Goal: Information Seeking & Learning: Learn about a topic

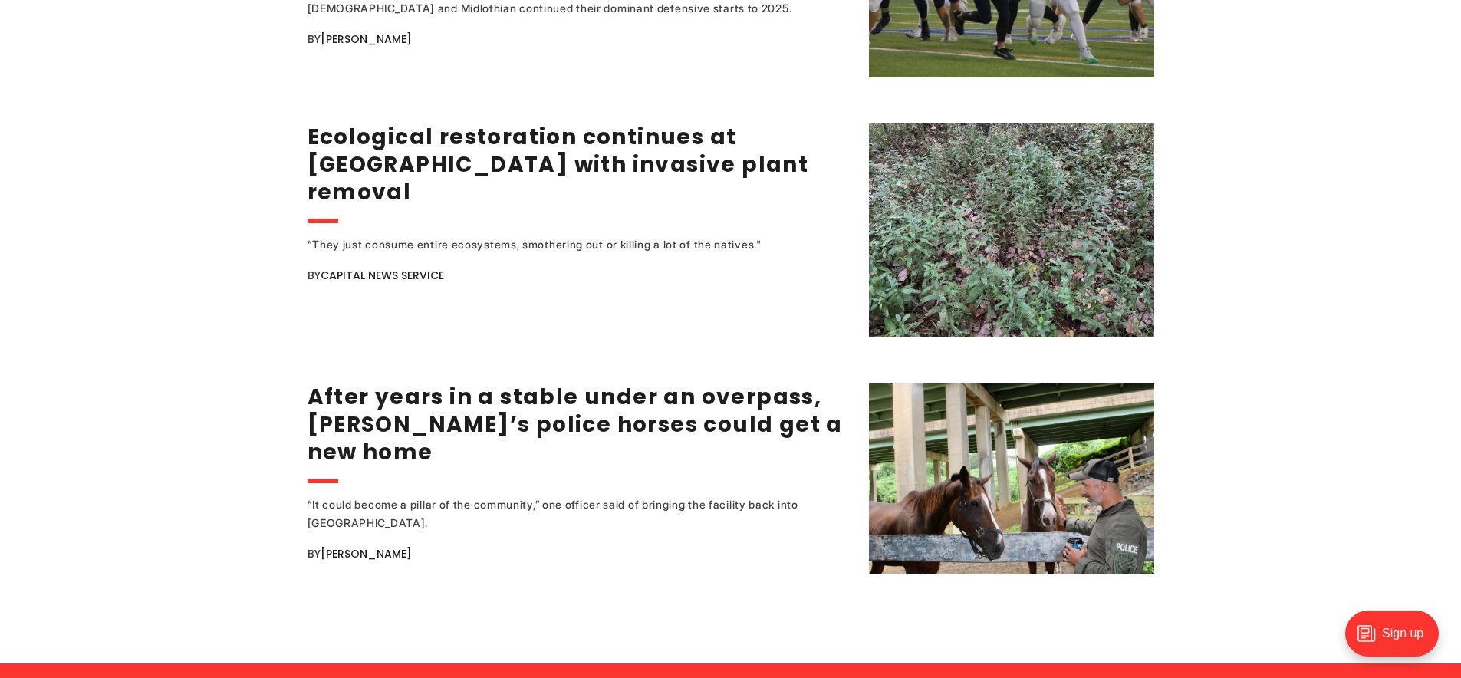
scroll to position [2943, 0]
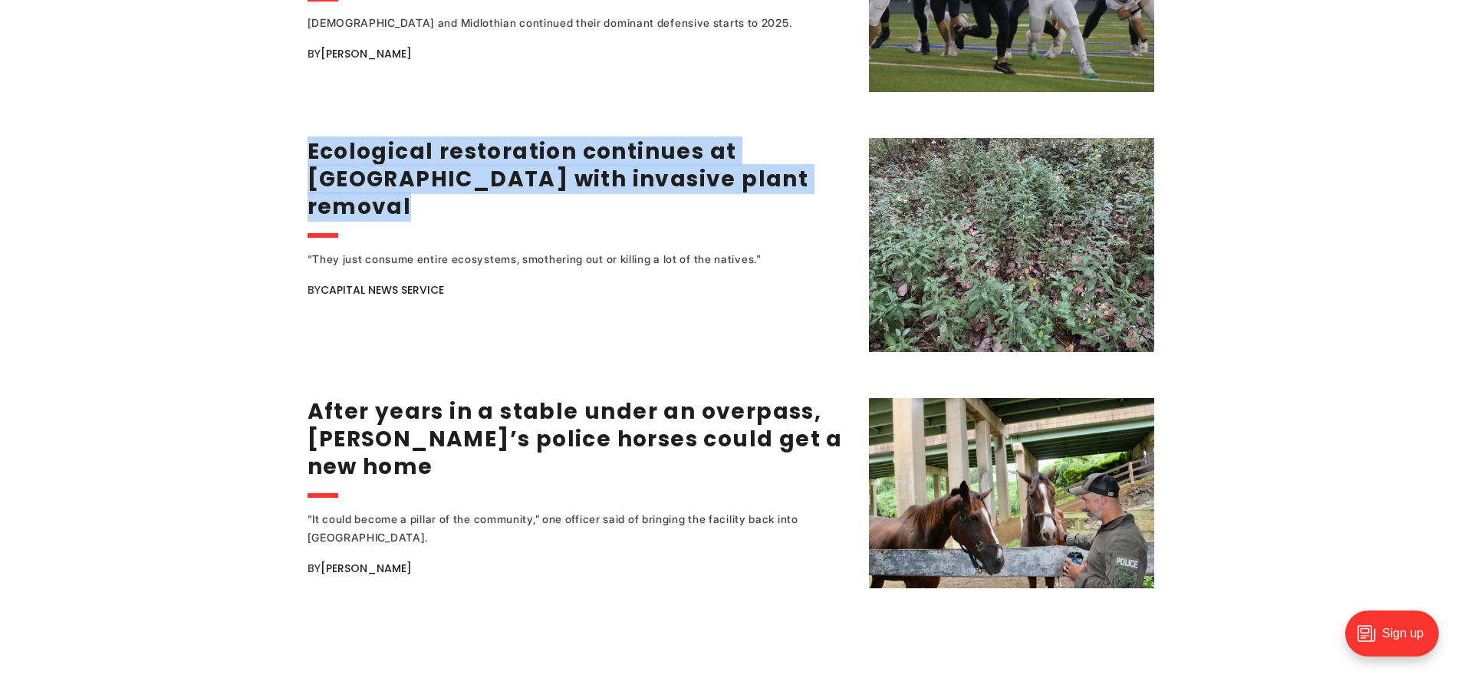
drag, startPoint x: 281, startPoint y: 140, endPoint x: 748, endPoint y: 189, distance: 468.9
click at [748, 189] on div "Neighbors push for study of five-point intersection near Diamond as potential ‘…" at bounding box center [730, 244] width 1461 height 6164
copy link "Ecological restoration continues at [GEOGRAPHIC_DATA] with invasive plant remov…"
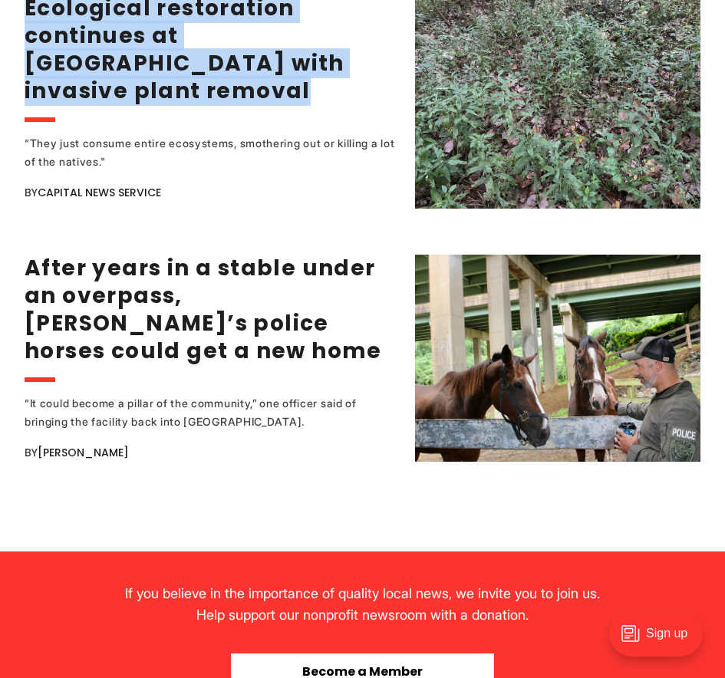
scroll to position [3137, 0]
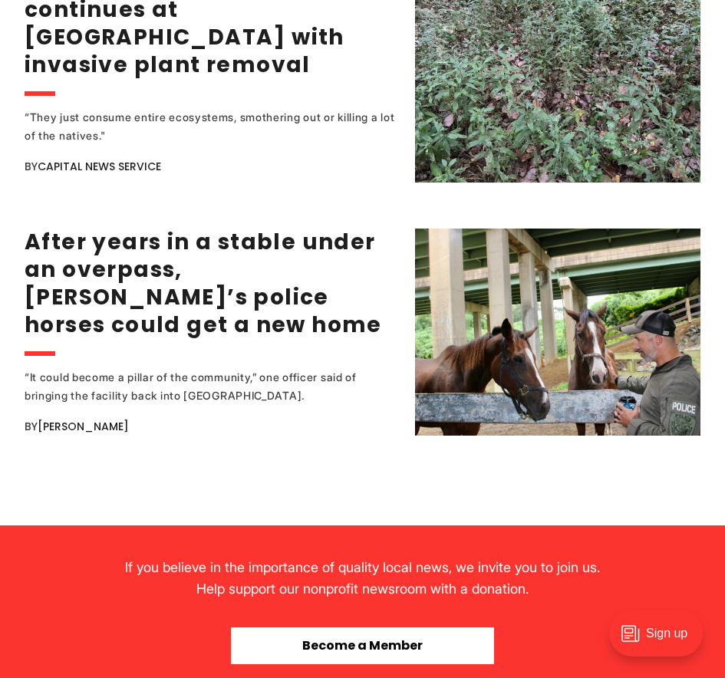
click at [293, 525] on div "If you believe in the importance of quality local news, we invite you to join u…" at bounding box center [363, 610] width 498 height 170
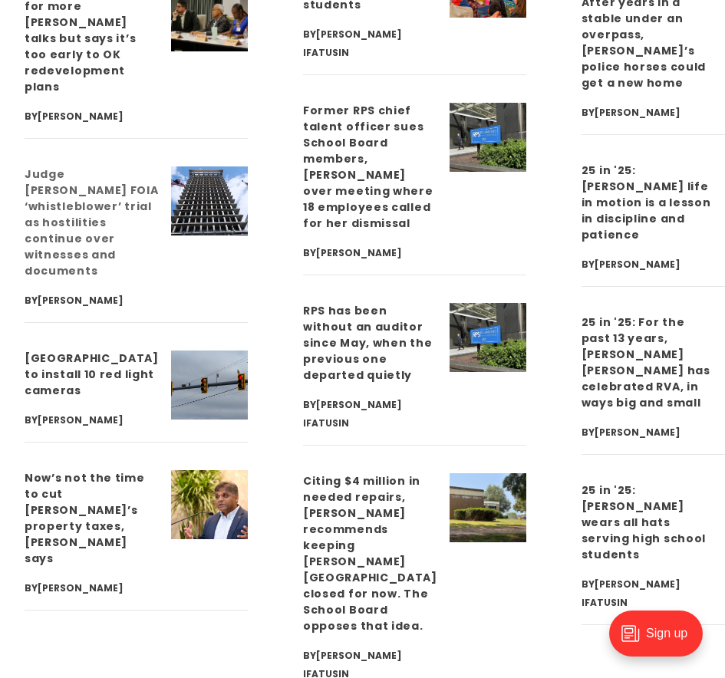
scroll to position [4360, 0]
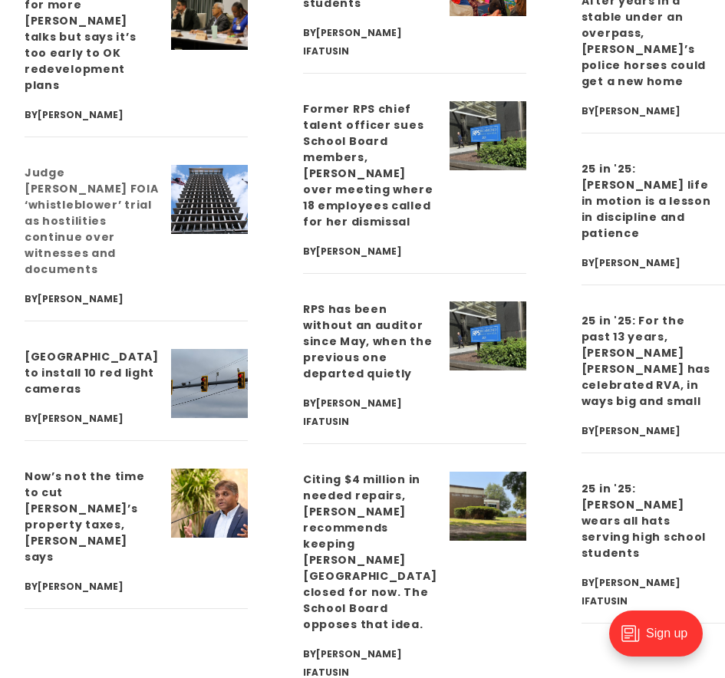
click at [57, 242] on link "Judge [PERSON_NAME] FOIA ‘whistleblower’ trial as hostilities continue over wit…" at bounding box center [92, 221] width 134 height 112
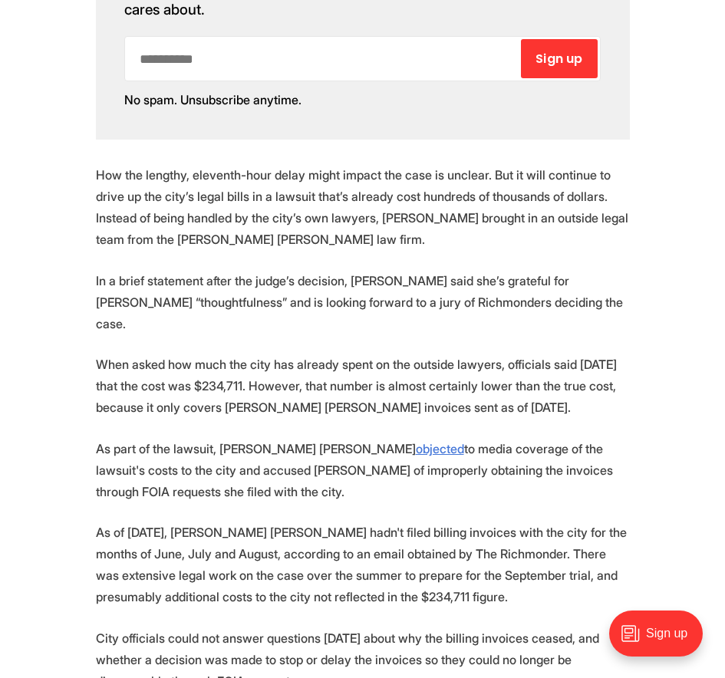
scroll to position [1153, 0]
